Goal: Information Seeking & Learning: Understand process/instructions

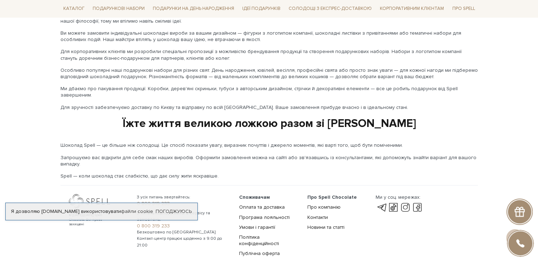
scroll to position [1181, 0]
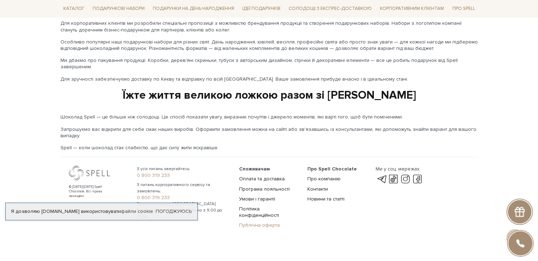
click at [248, 222] on link "Публічна оферта" at bounding box center [259, 225] width 41 height 6
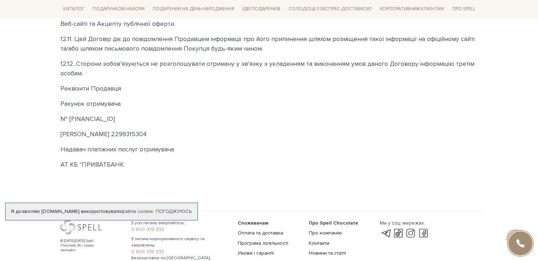
scroll to position [2085, 0]
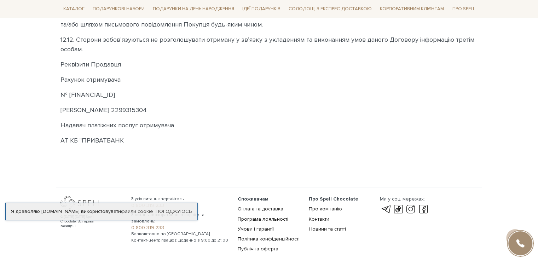
drag, startPoint x: 70, startPoint y: 117, endPoint x: 237, endPoint y: 118, distance: 167.5
click at [237, 115] on p "ФОП ЯЦЕНКО ВАЛЕНТИНА ІВАНІВНА - ЄДРПОУ 2299315304" at bounding box center [268, 110] width 417 height 10
click at [262, 115] on p "ФОП ЯЦЕНКО ВАЛЕНТИНА ІВАНІВНА - ЄДРПОУ 2299315304" at bounding box center [268, 110] width 417 height 10
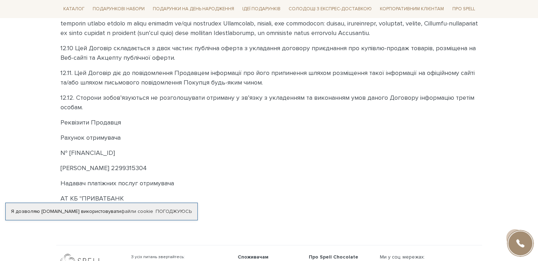
scroll to position [1979, 0]
